Goal: Information Seeking & Learning: Check status

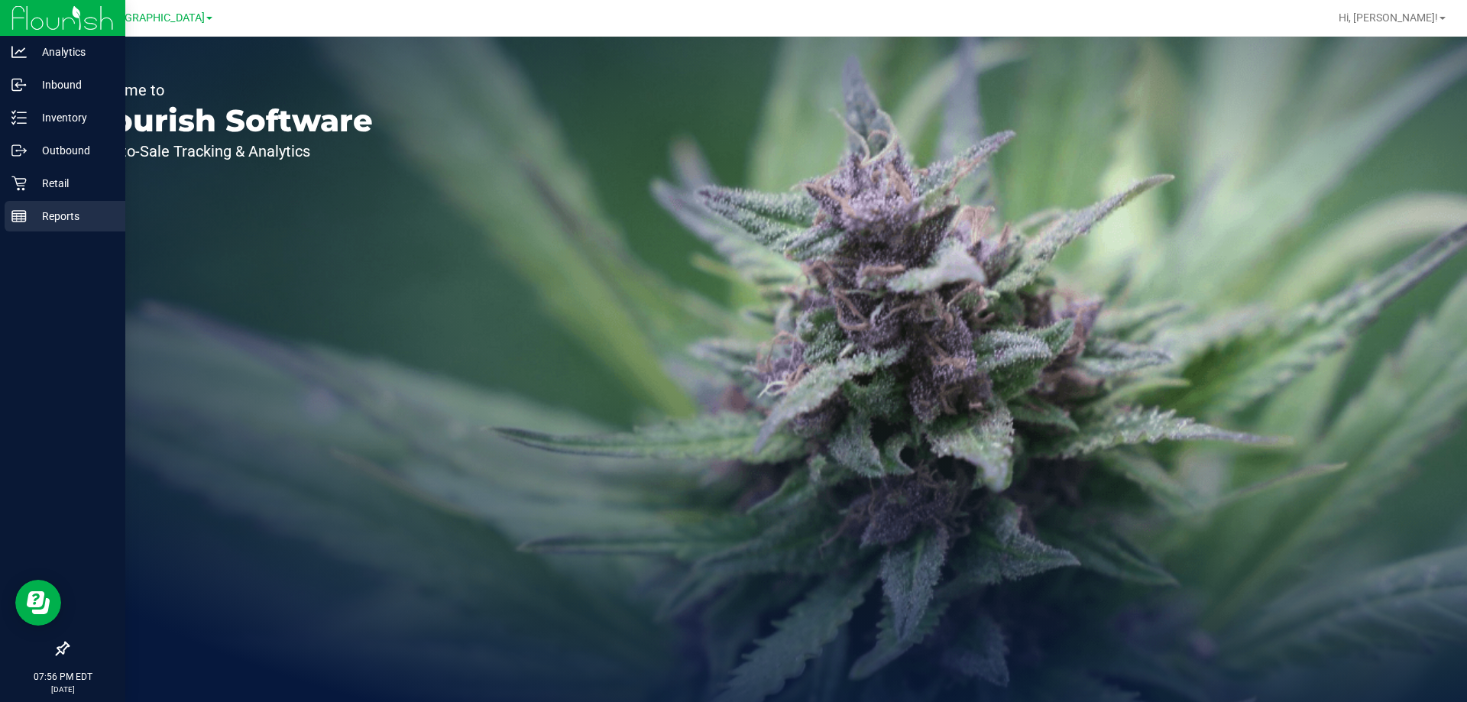
click at [31, 214] on p "Reports" at bounding box center [73, 216] width 92 height 18
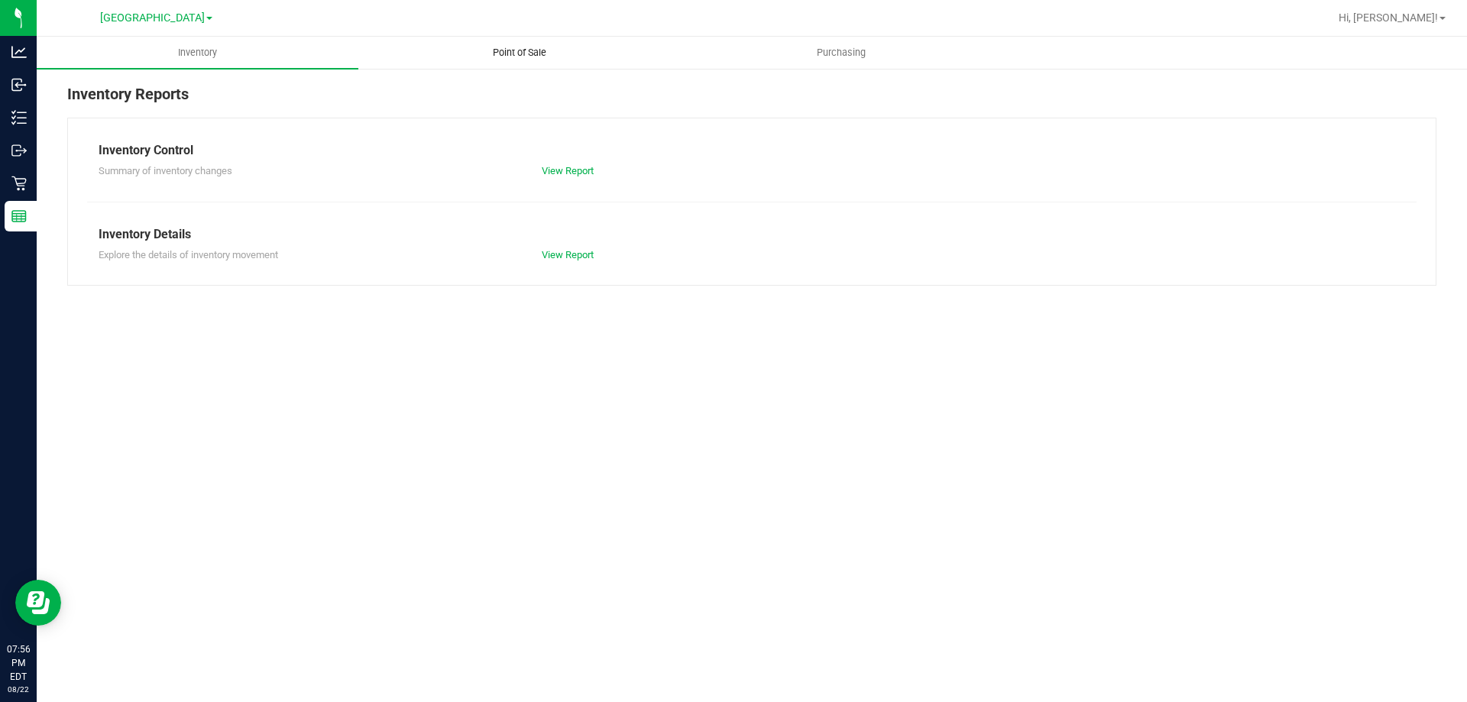
click at [529, 60] on uib-tab-heading "Point of Sale" at bounding box center [519, 52] width 320 height 31
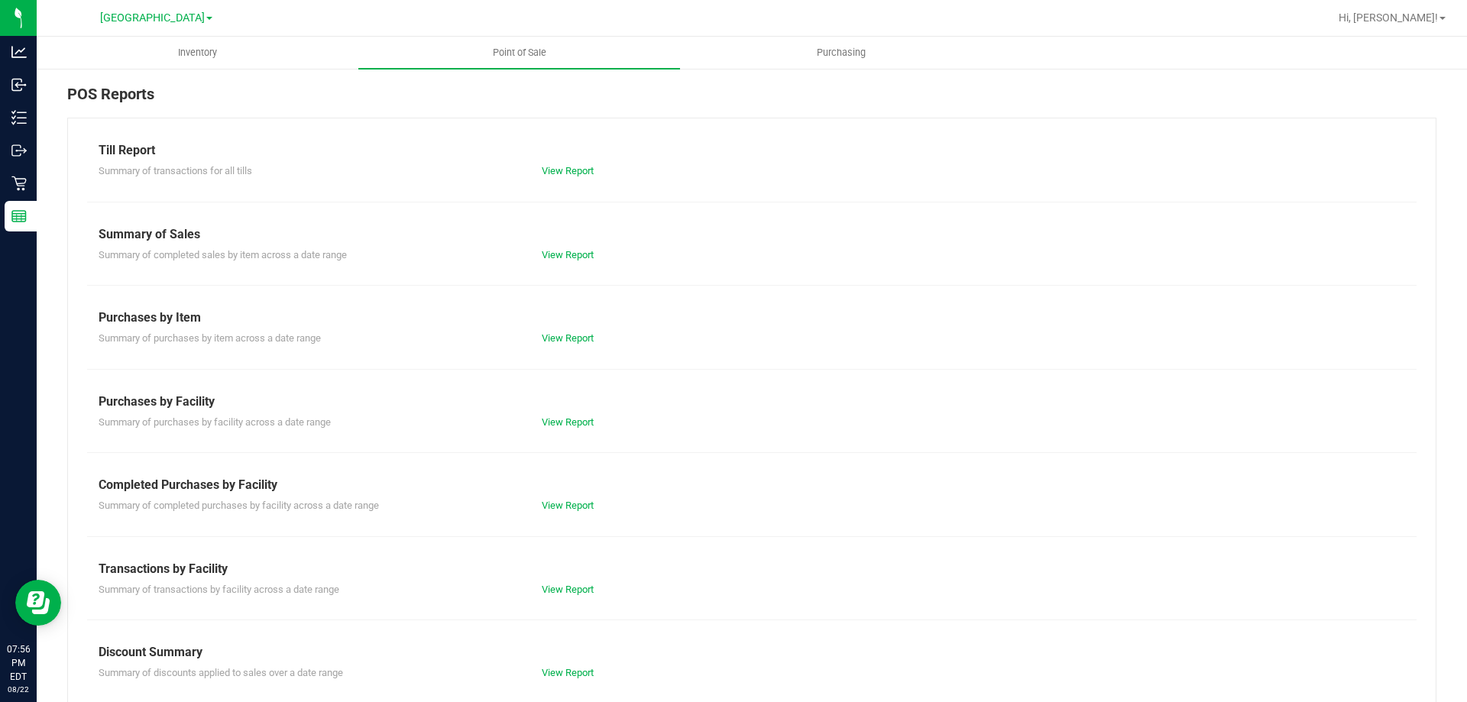
click at [575, 514] on div "Till Report Summary of transactions for all tills View Report Summary of Sales …" at bounding box center [751, 453] width 1369 height 670
click at [575, 508] on link "View Report" at bounding box center [568, 505] width 52 height 11
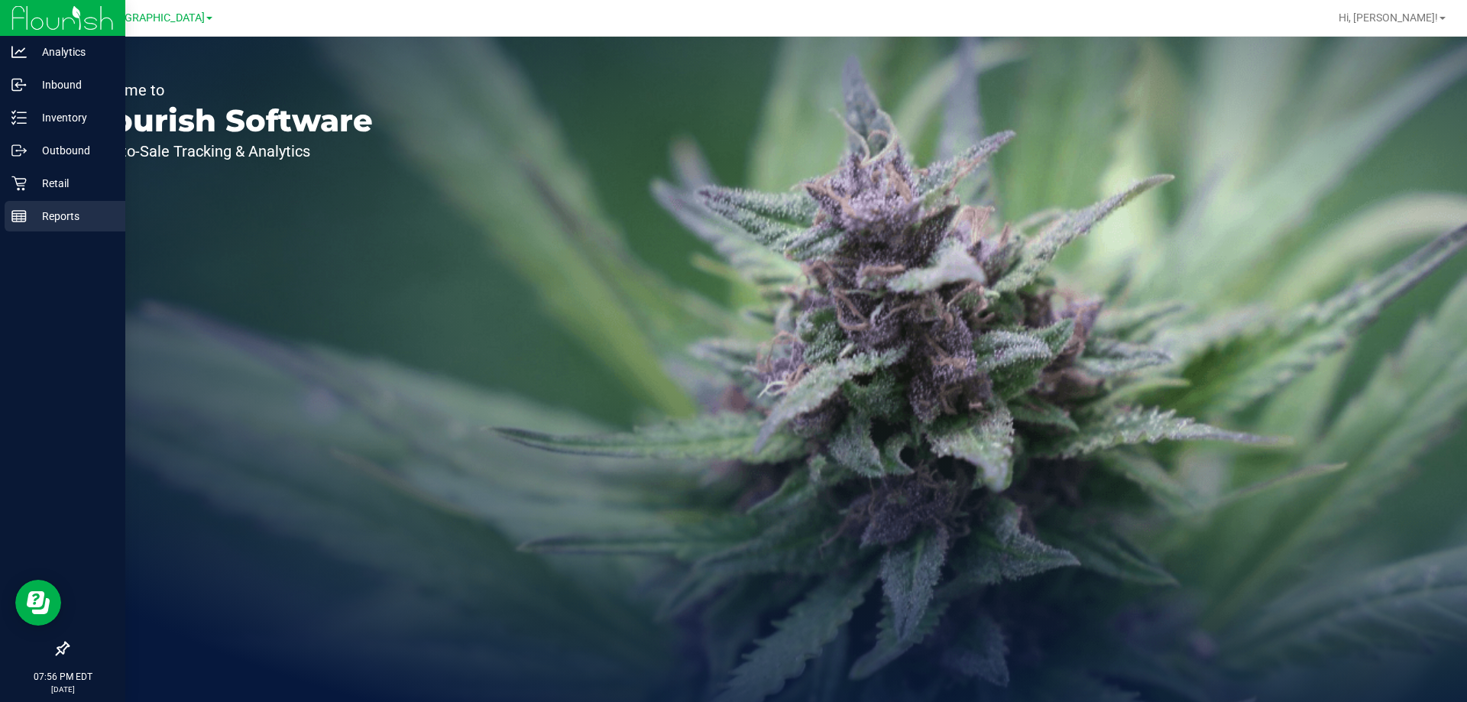
click at [20, 225] on div "Reports" at bounding box center [65, 216] width 121 height 31
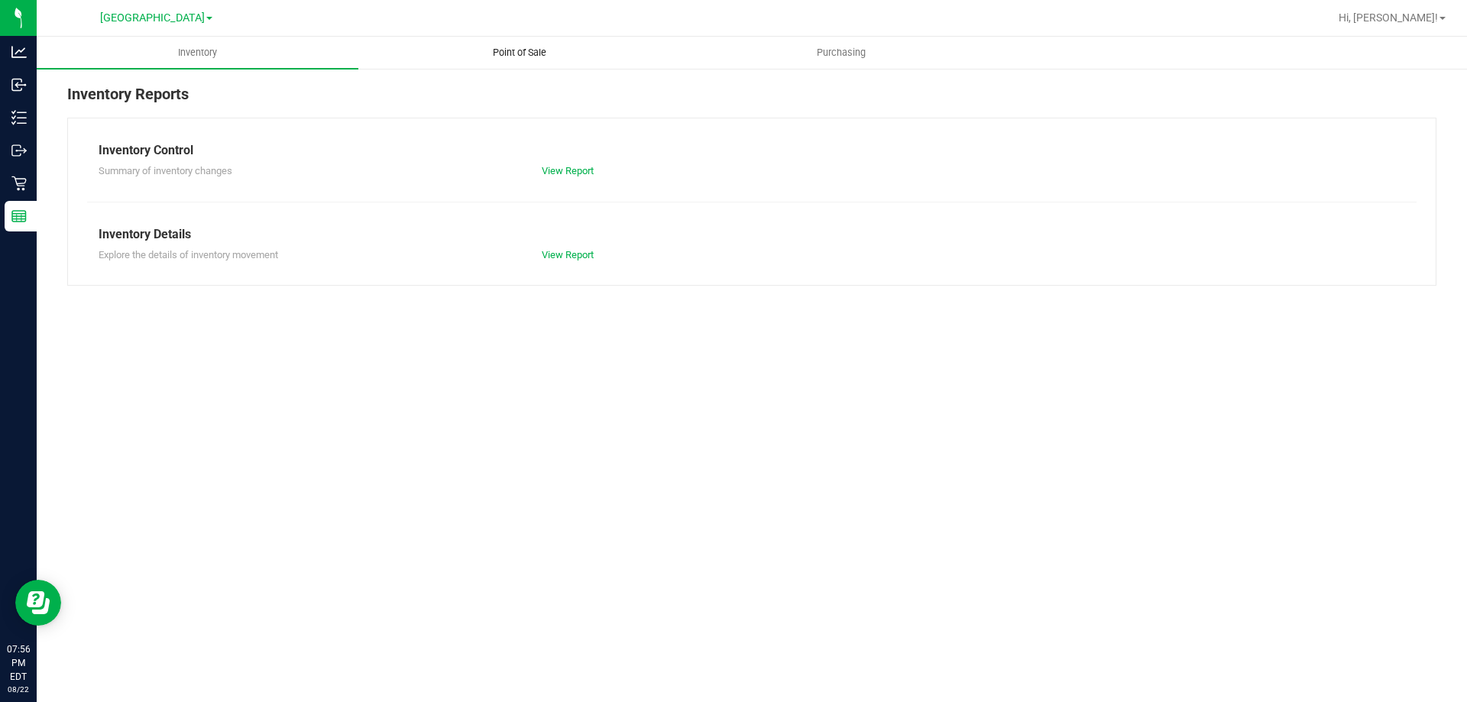
click at [519, 62] on uib-tab-heading "Point of Sale" at bounding box center [519, 52] width 320 height 31
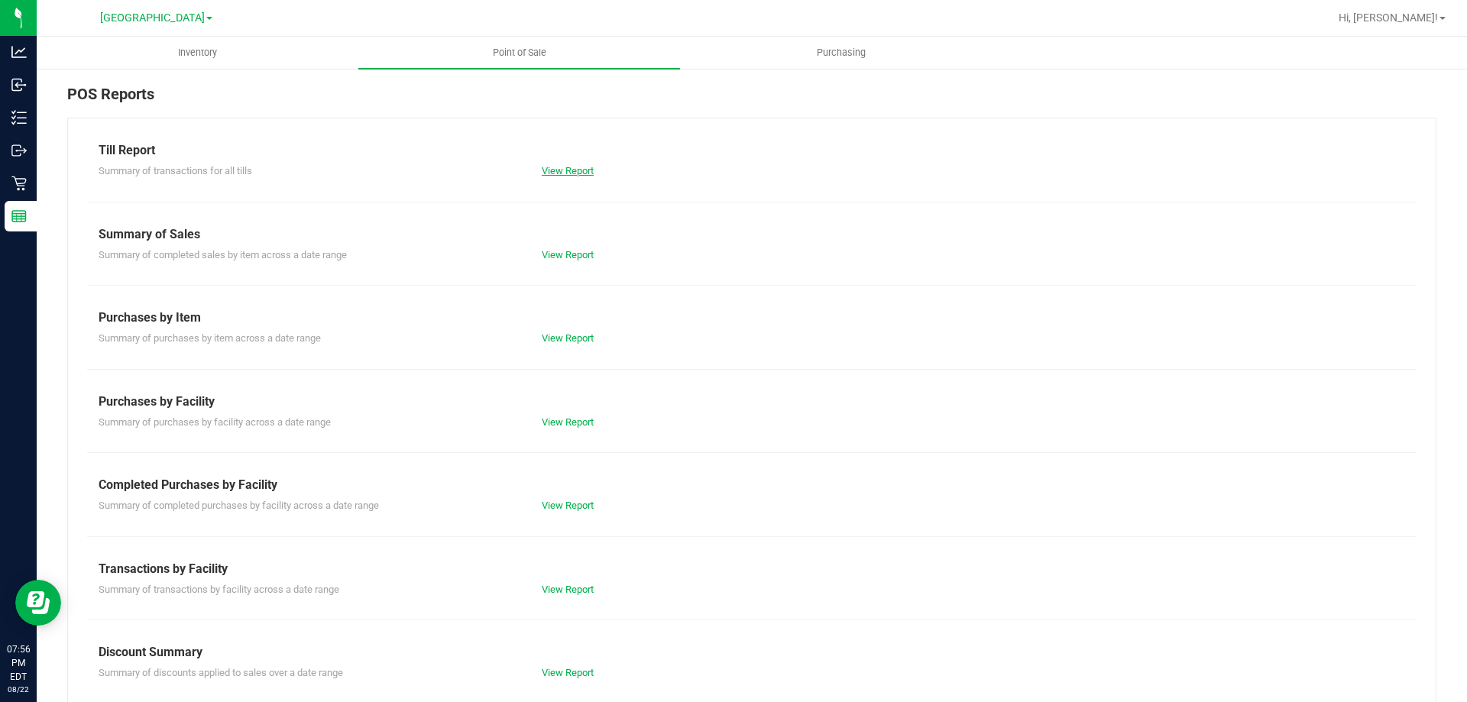
click at [562, 173] on link "View Report" at bounding box center [568, 170] width 52 height 11
